Goal: Task Accomplishment & Management: Manage account settings

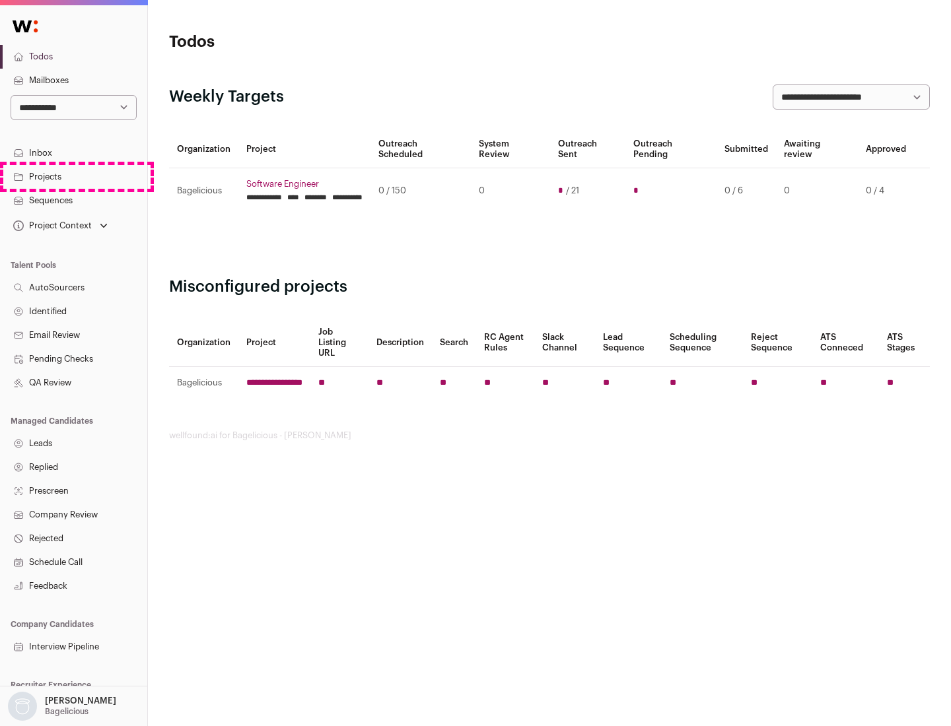
click at [73, 176] on link "Projects" at bounding box center [73, 177] width 147 height 24
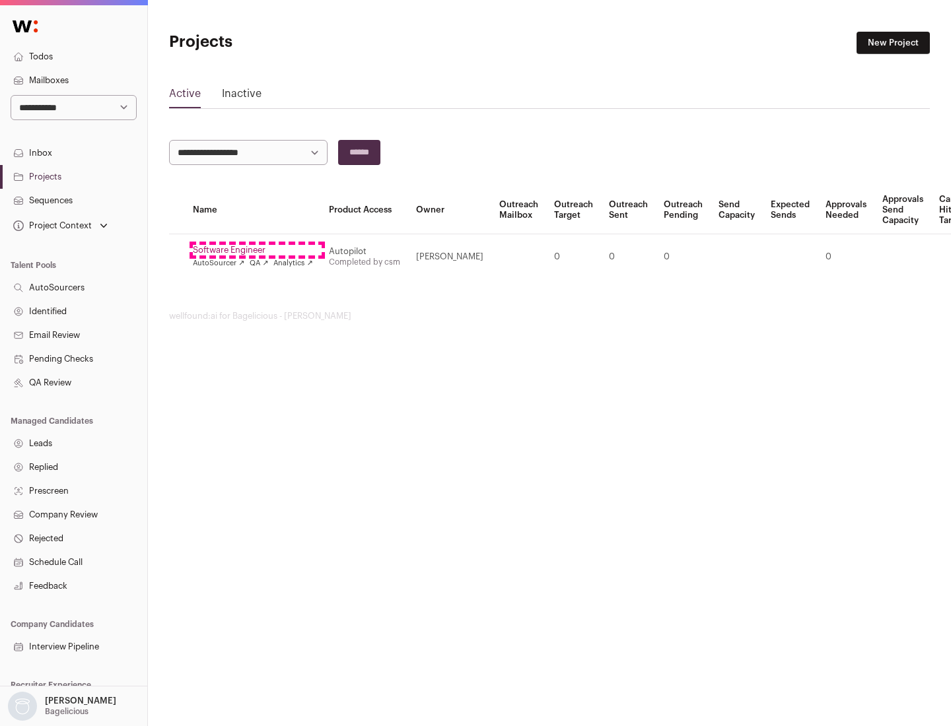
click at [257, 250] on link "Software Engineer" at bounding box center [253, 250] width 120 height 11
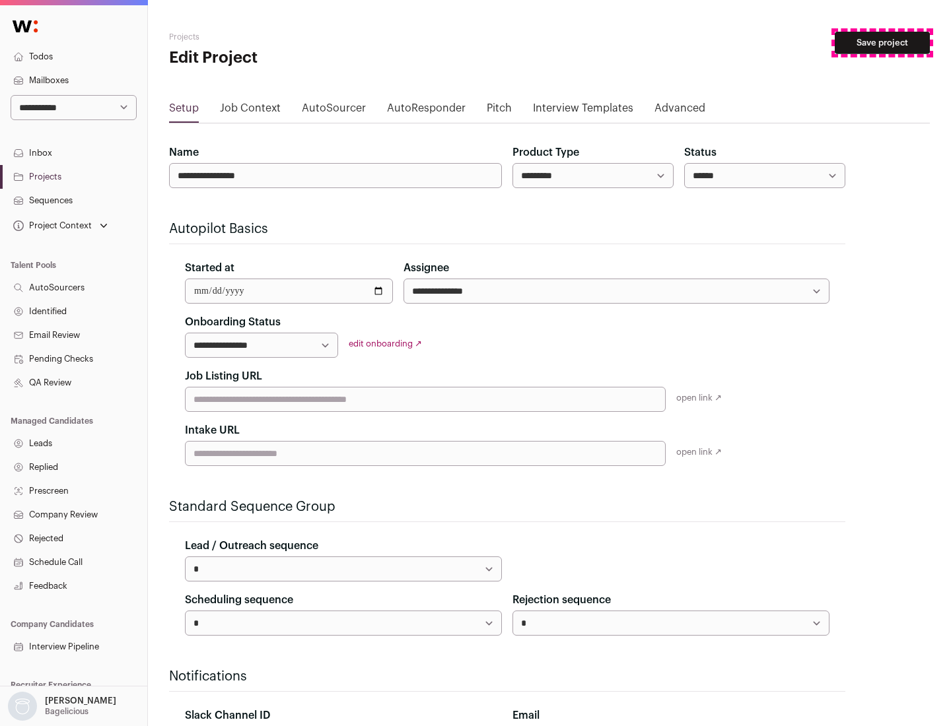
click at [882, 43] on button "Save project" at bounding box center [881, 43] width 95 height 22
